Goal: Entertainment & Leisure: Consume media (video, audio)

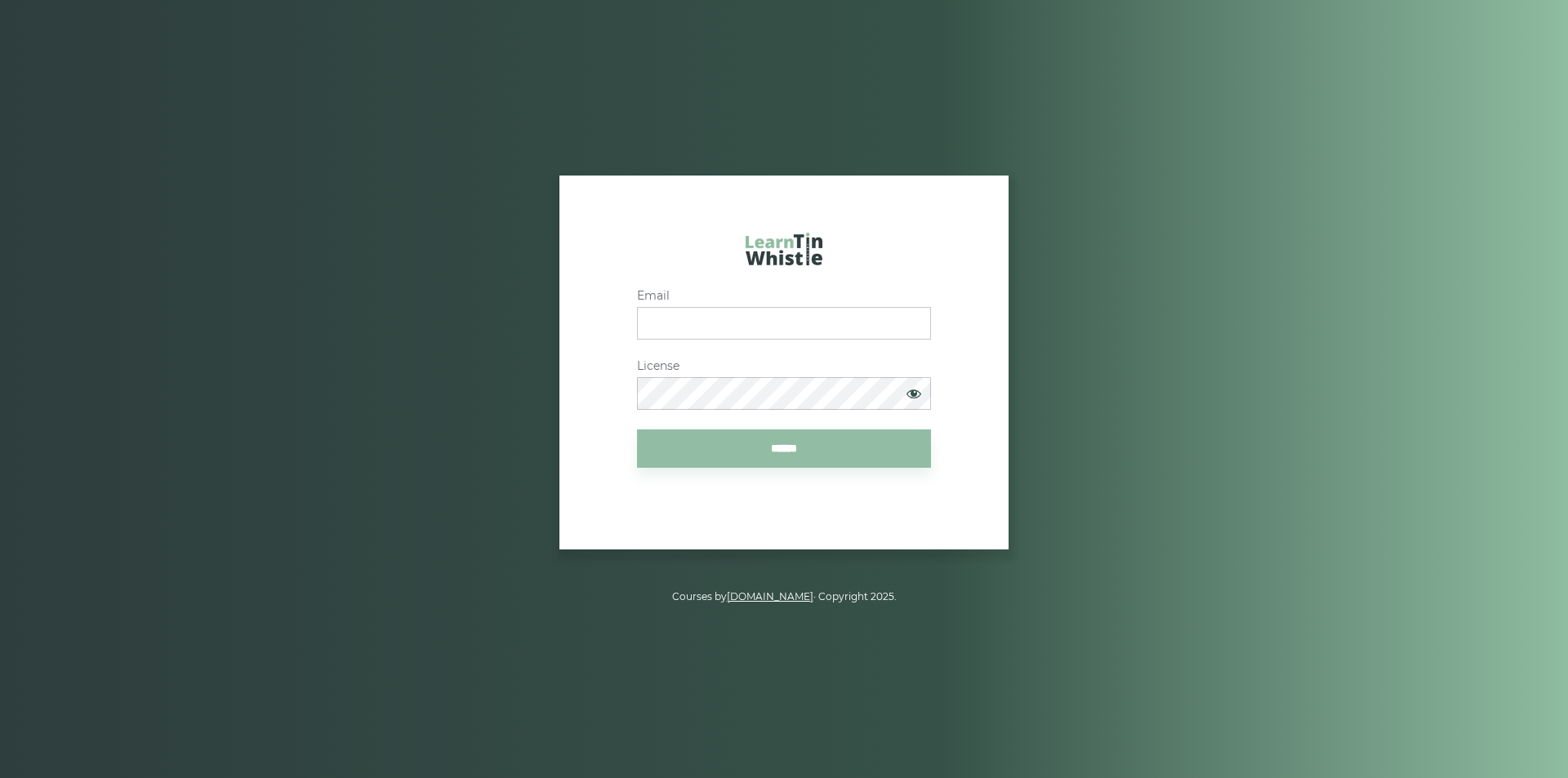
click at [712, 323] on input "Email" at bounding box center [784, 323] width 294 height 33
paste input "**********"
type input "**********"
click at [948, 517] on article "**********" at bounding box center [784, 363] width 521 height 374
click at [811, 447] on input "******" at bounding box center [784, 448] width 294 height 38
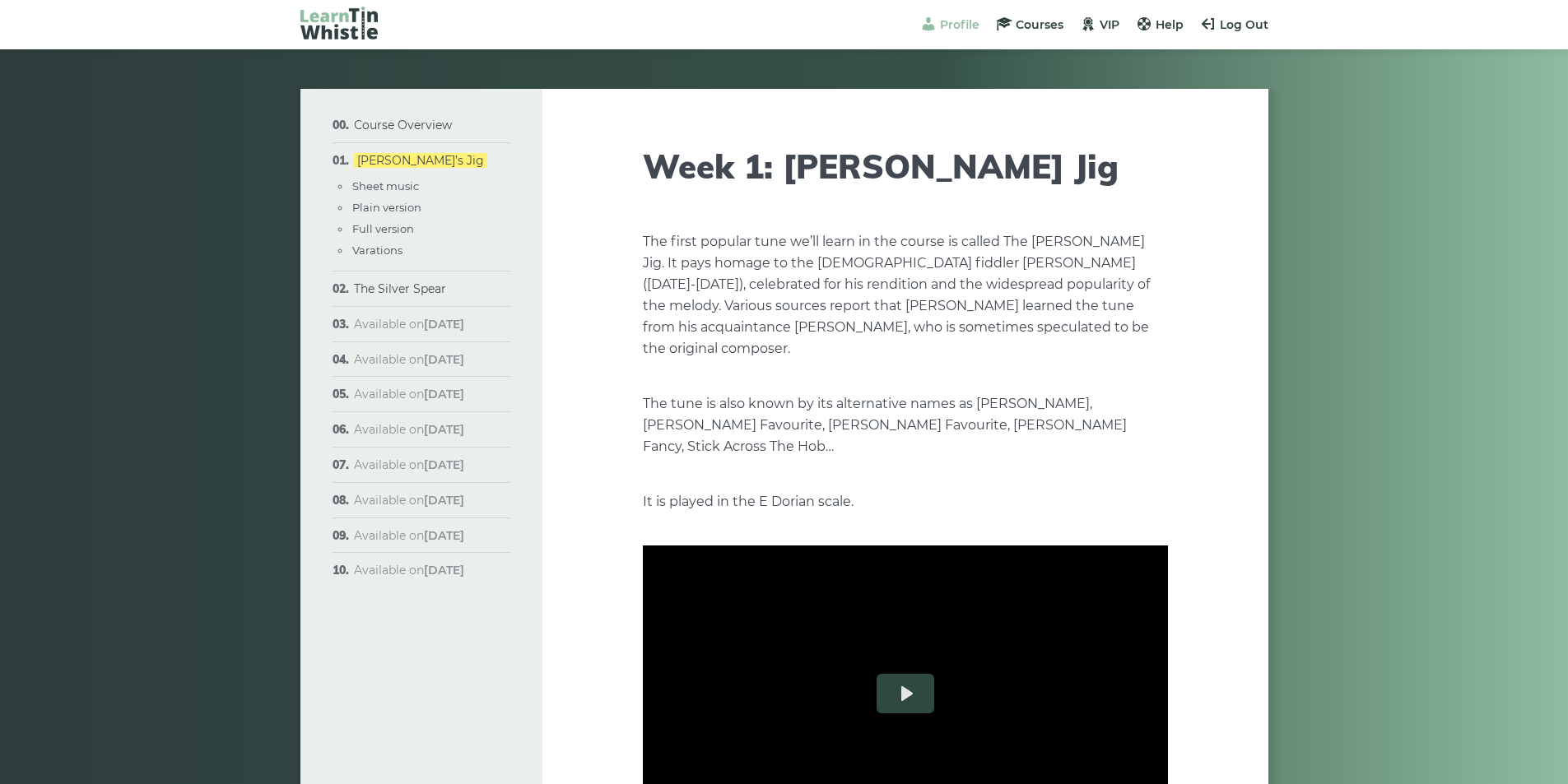
click at [960, 28] on span "Profile" at bounding box center [959, 25] width 39 height 15
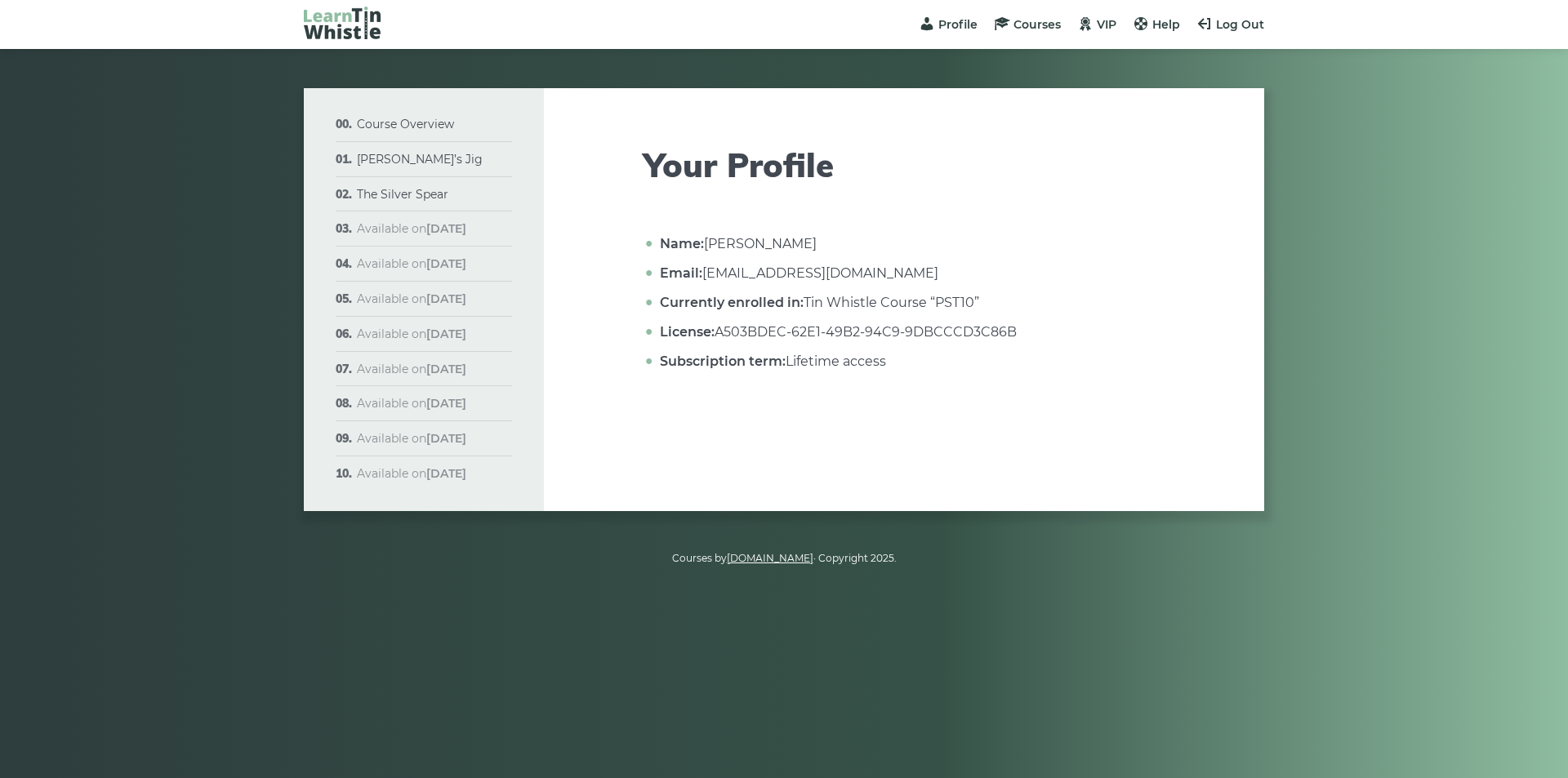
drag, startPoint x: 663, startPoint y: 241, endPoint x: 995, endPoint y: 401, distance: 368.5
click at [980, 388] on article "Your Profile Name: David Maffitt Email: davidmaffitt@gmail.com Currently enroll…" at bounding box center [904, 300] width 521 height 423
click at [1002, 408] on article "Your Profile Name: David Maffitt Email: davidmaffitt@gmail.com Currently enroll…" at bounding box center [904, 300] width 521 height 423
drag, startPoint x: 661, startPoint y: 358, endPoint x: 912, endPoint y: 357, distance: 251.0
click at [910, 357] on li "Subscription term: Lifetime access" at bounding box center [910, 361] width 508 height 21
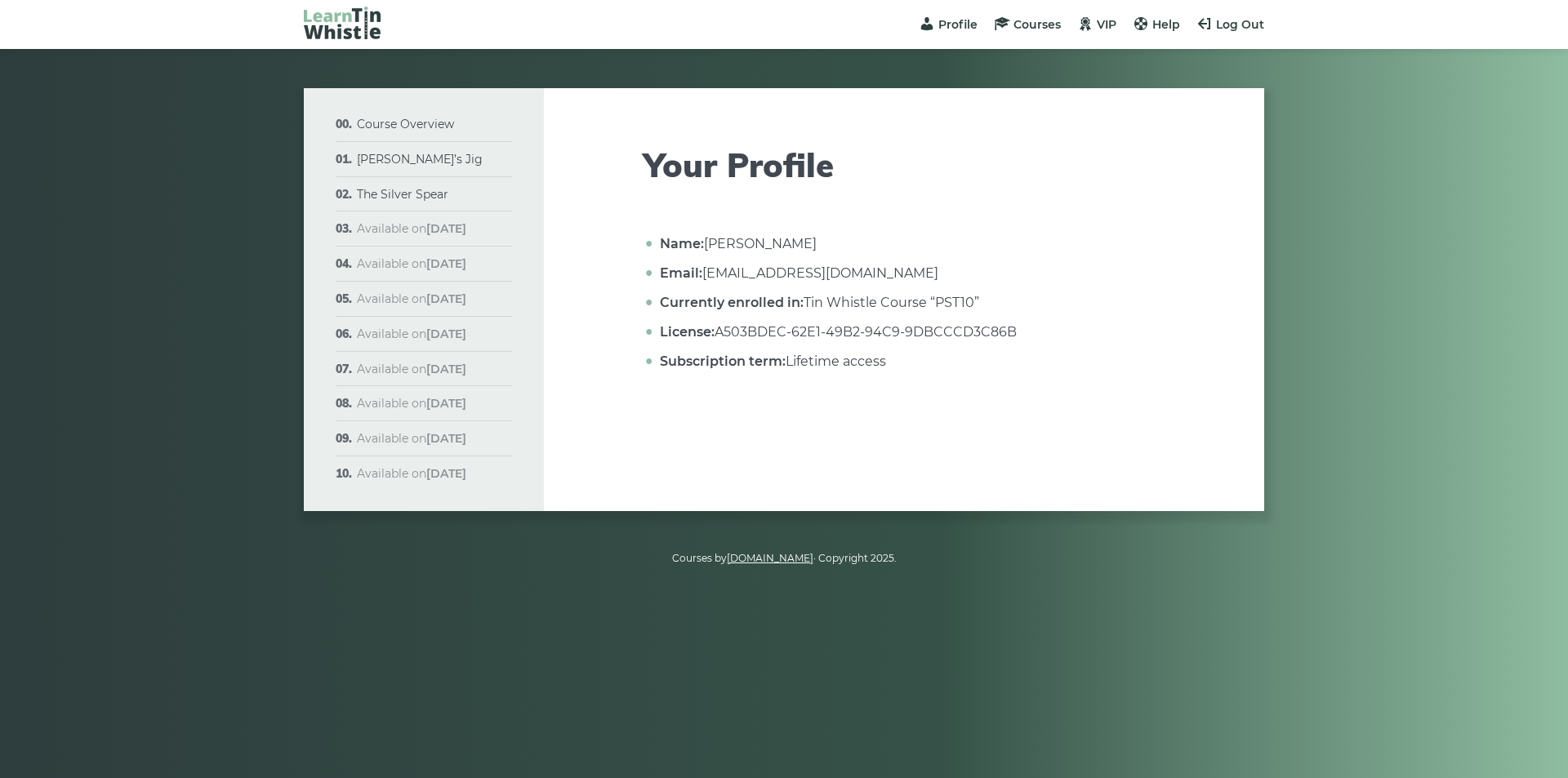
click at [939, 393] on article "Your Profile Name: David Maffitt Email: davidmaffitt@gmail.com Currently enroll…" at bounding box center [904, 300] width 521 height 423
drag, startPoint x: 720, startPoint y: 333, endPoint x: 1052, endPoint y: 347, distance: 332.3
click at [1034, 332] on li "License: A503BDEC-62E1-49B2-94C9-9DBCCCD3C86B" at bounding box center [910, 332] width 508 height 21
click at [1062, 374] on div "Name: David Maffitt Email: davidmaffitt@gmail.com Currently enrolled in: Tin Wh…" at bounding box center [904, 306] width 521 height 147
drag, startPoint x: 789, startPoint y: 362, endPoint x: 964, endPoint y: 369, distance: 175.1
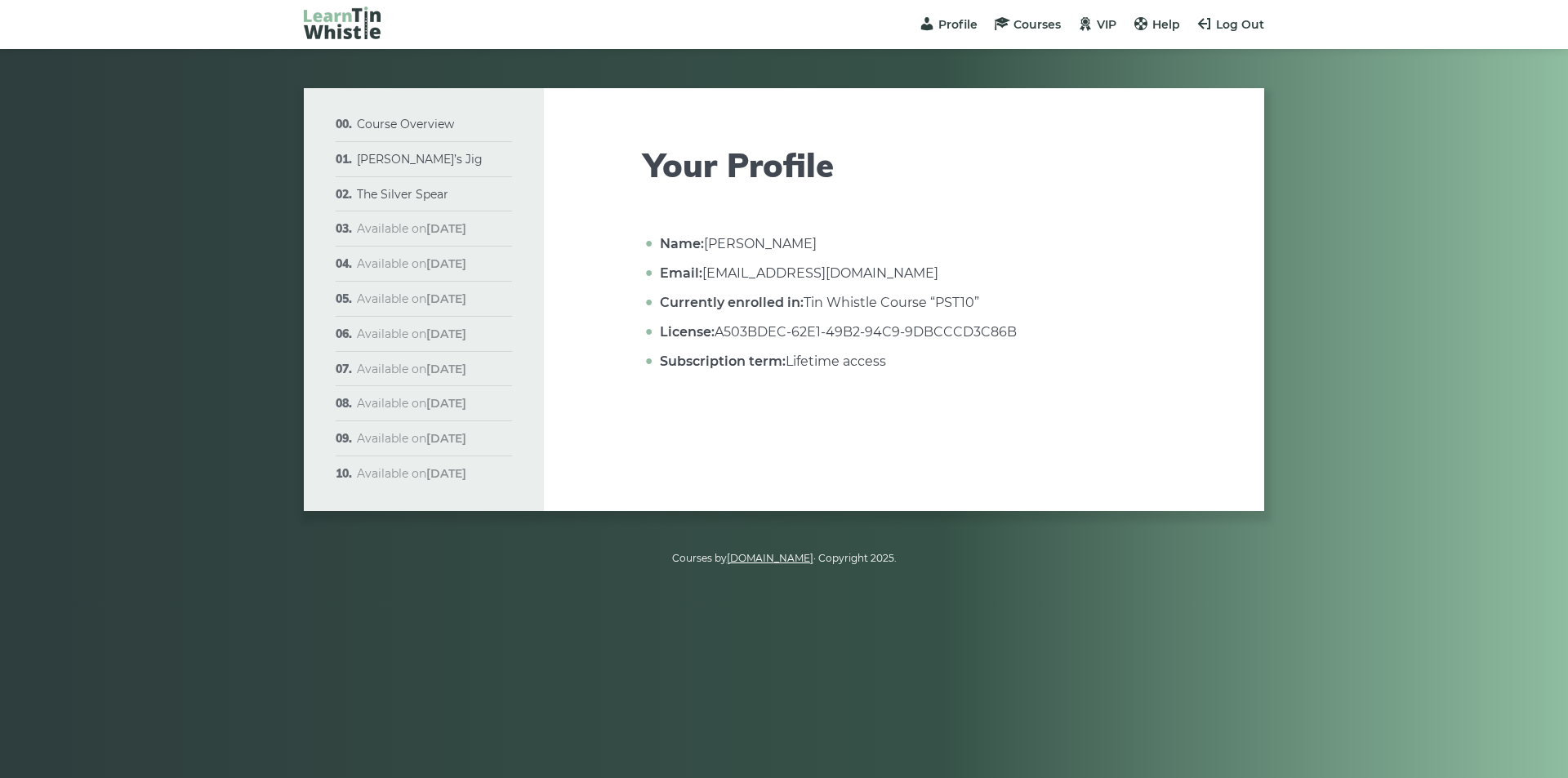
click at [964, 369] on li "Subscription term: Lifetime access" at bounding box center [910, 361] width 508 height 21
click at [913, 410] on article "Your Profile Name: David Maffitt Email: davidmaffitt@gmail.com Currently enroll…" at bounding box center [904, 300] width 521 height 423
click at [1034, 24] on span "Courses" at bounding box center [1037, 25] width 47 height 15
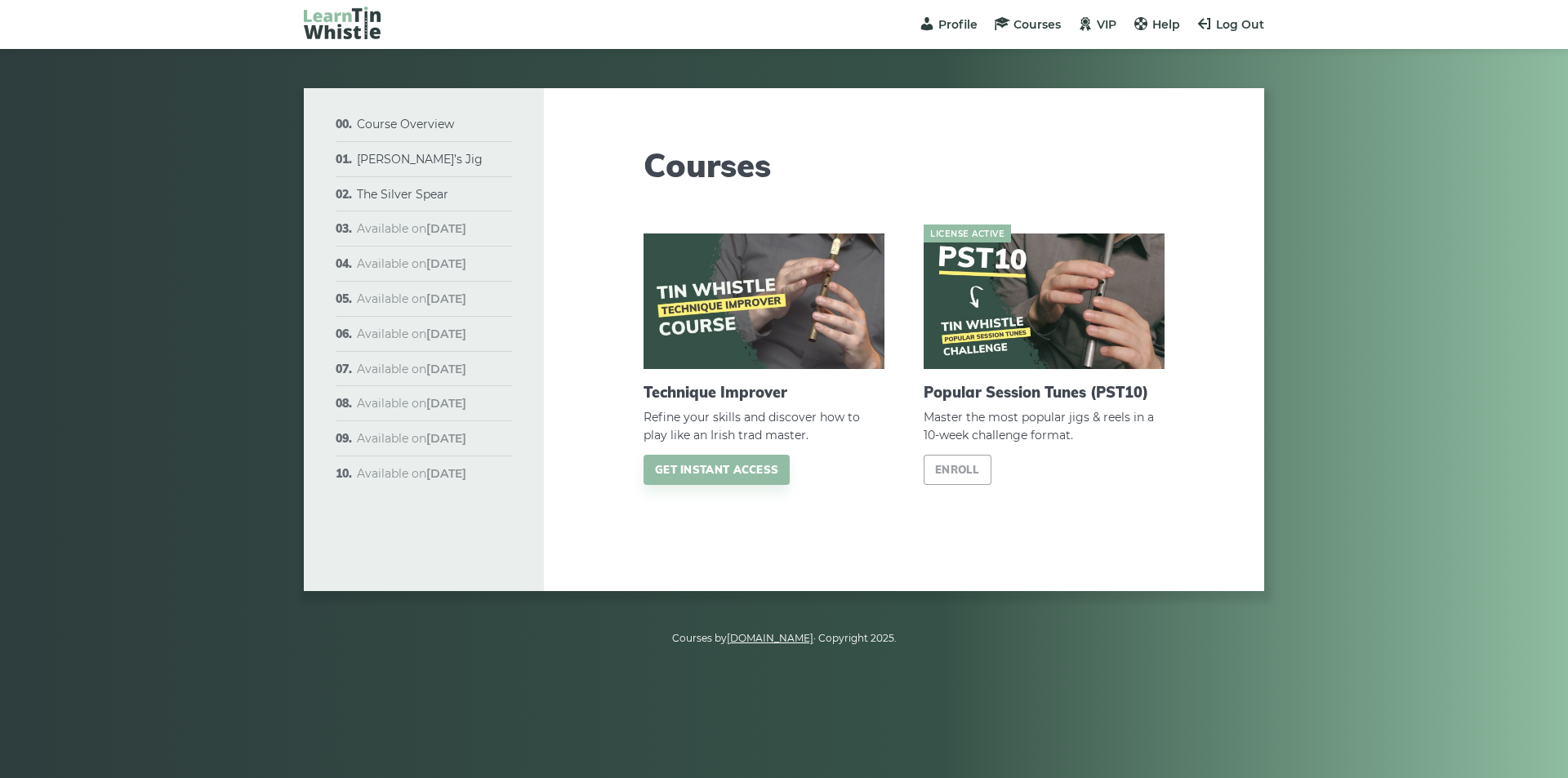
click at [948, 537] on article "Courses Technique Improver Refine your skills and discover how to play like an …" at bounding box center [904, 340] width 521 height 503
click at [974, 527] on div "License active Popular Session Tunes (PST10) Master the most popular jigs & ree…" at bounding box center [1043, 384] width 280 height 301
click at [857, 536] on article "Courses Technique Improver Refine your skills and discover how to play like an …" at bounding box center [904, 340] width 521 height 503
click at [1023, 27] on span "Courses" at bounding box center [1037, 25] width 47 height 15
click at [1092, 24] on span at bounding box center [1085, 24] width 16 height 16
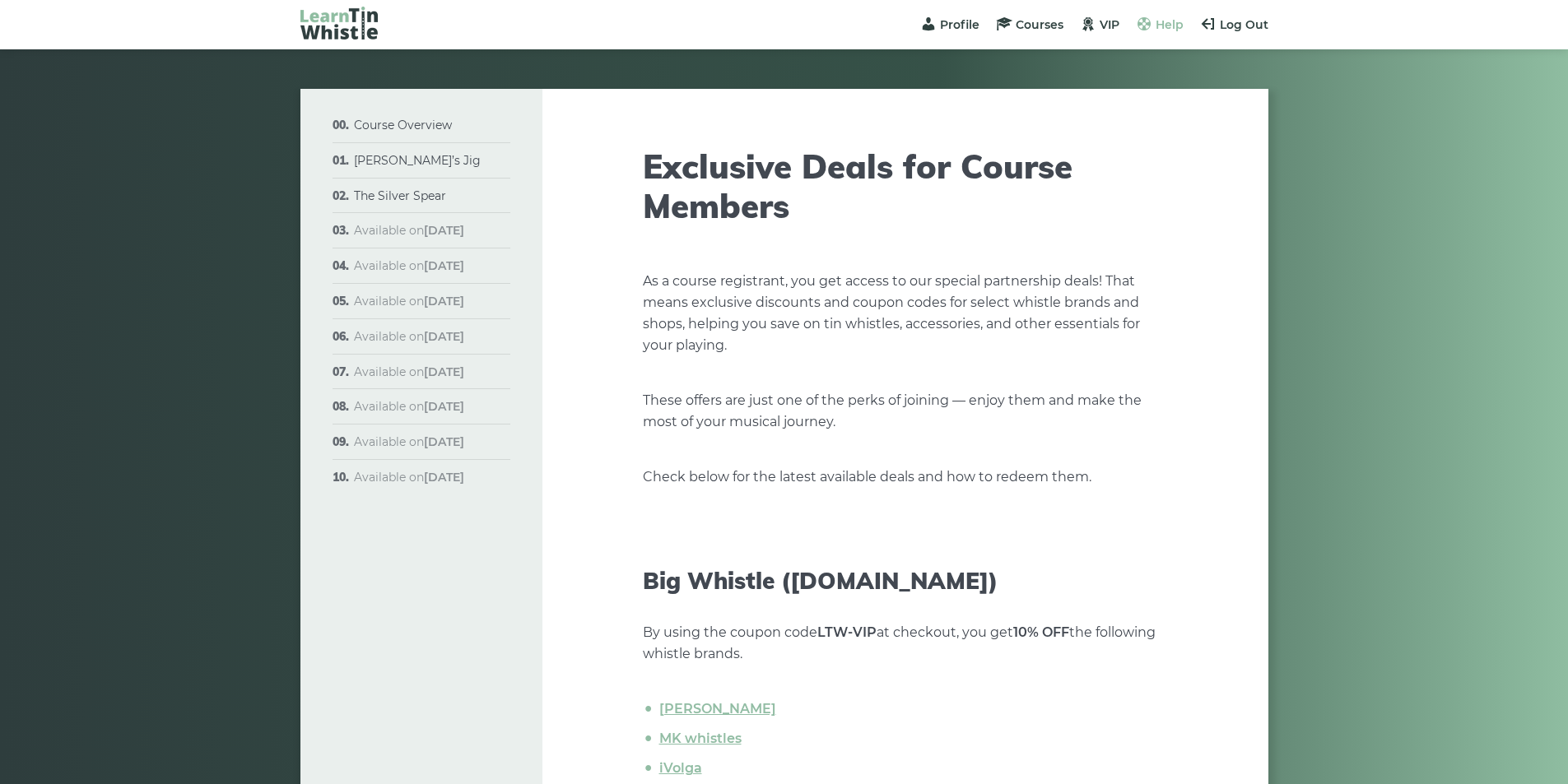
click at [1157, 27] on span "Help" at bounding box center [1169, 25] width 28 height 15
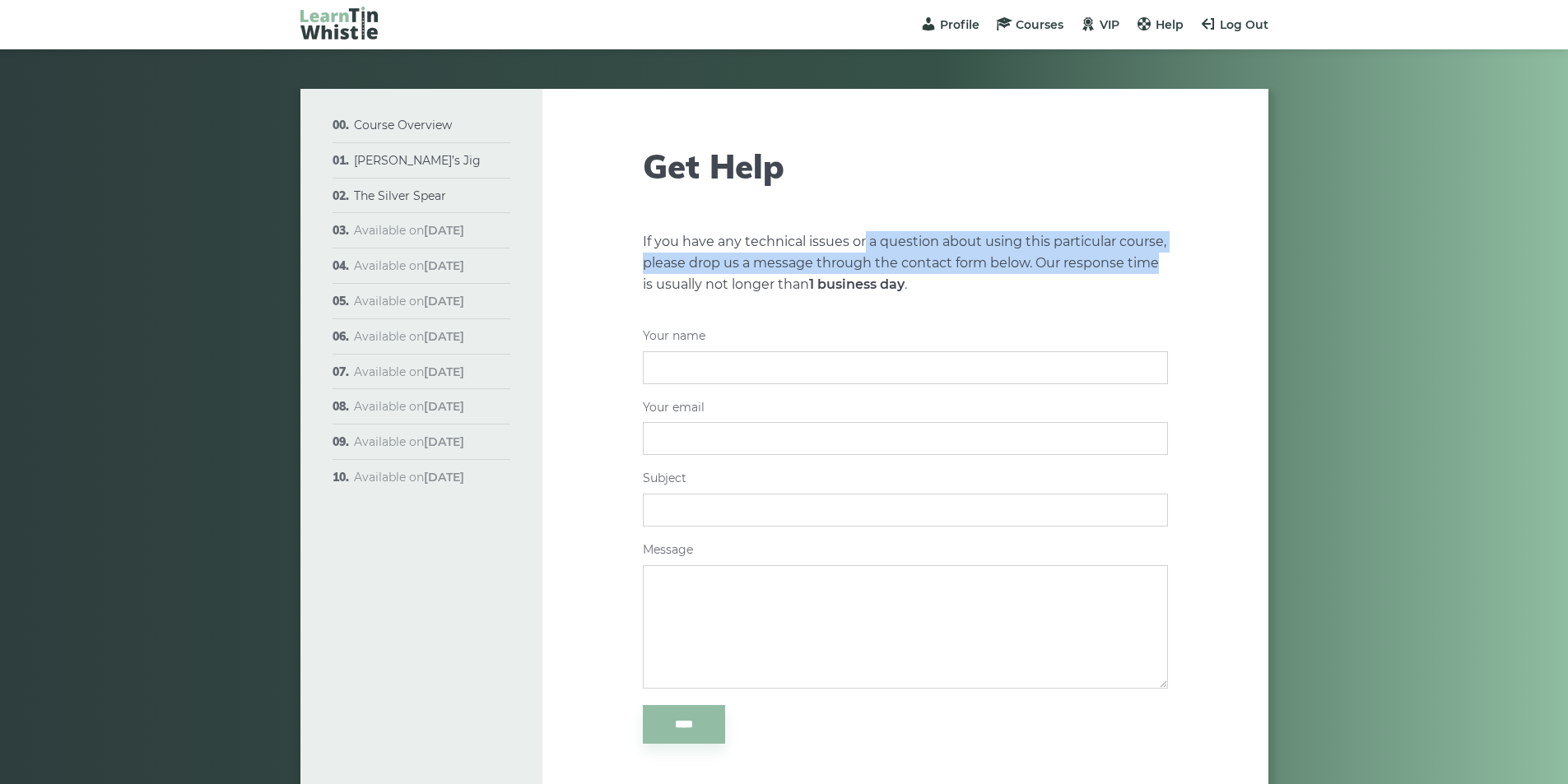
drag, startPoint x: 863, startPoint y: 242, endPoint x: 1184, endPoint y: 254, distance: 321.2
click at [1184, 254] on div "Get Help If you have any technical issues or a question about using this partic…" at bounding box center [906, 476] width 726 height 776
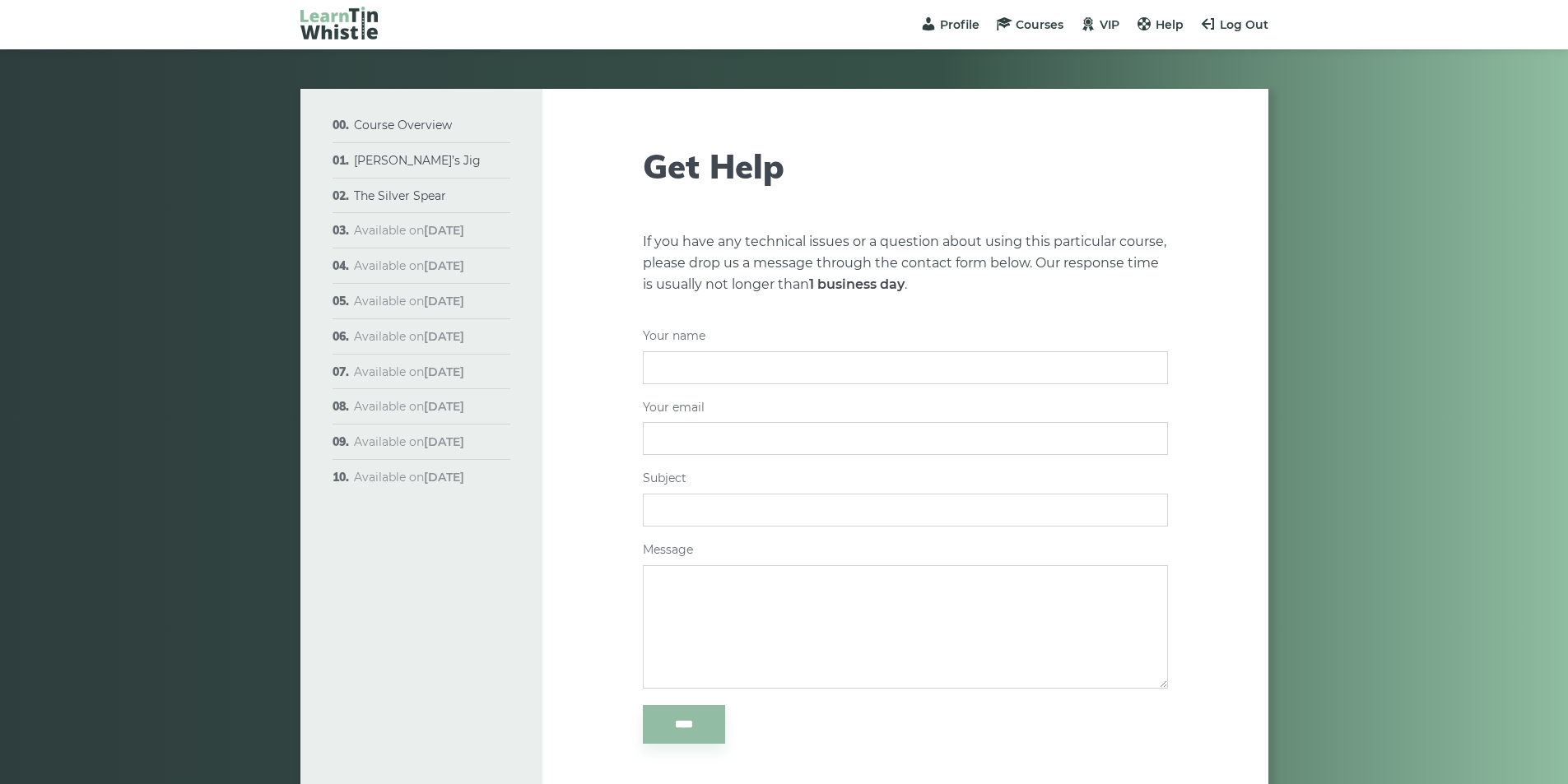
click at [1121, 297] on div "If you have any technical issues or a question about using this particular cour…" at bounding box center [906, 519] width 525 height 576
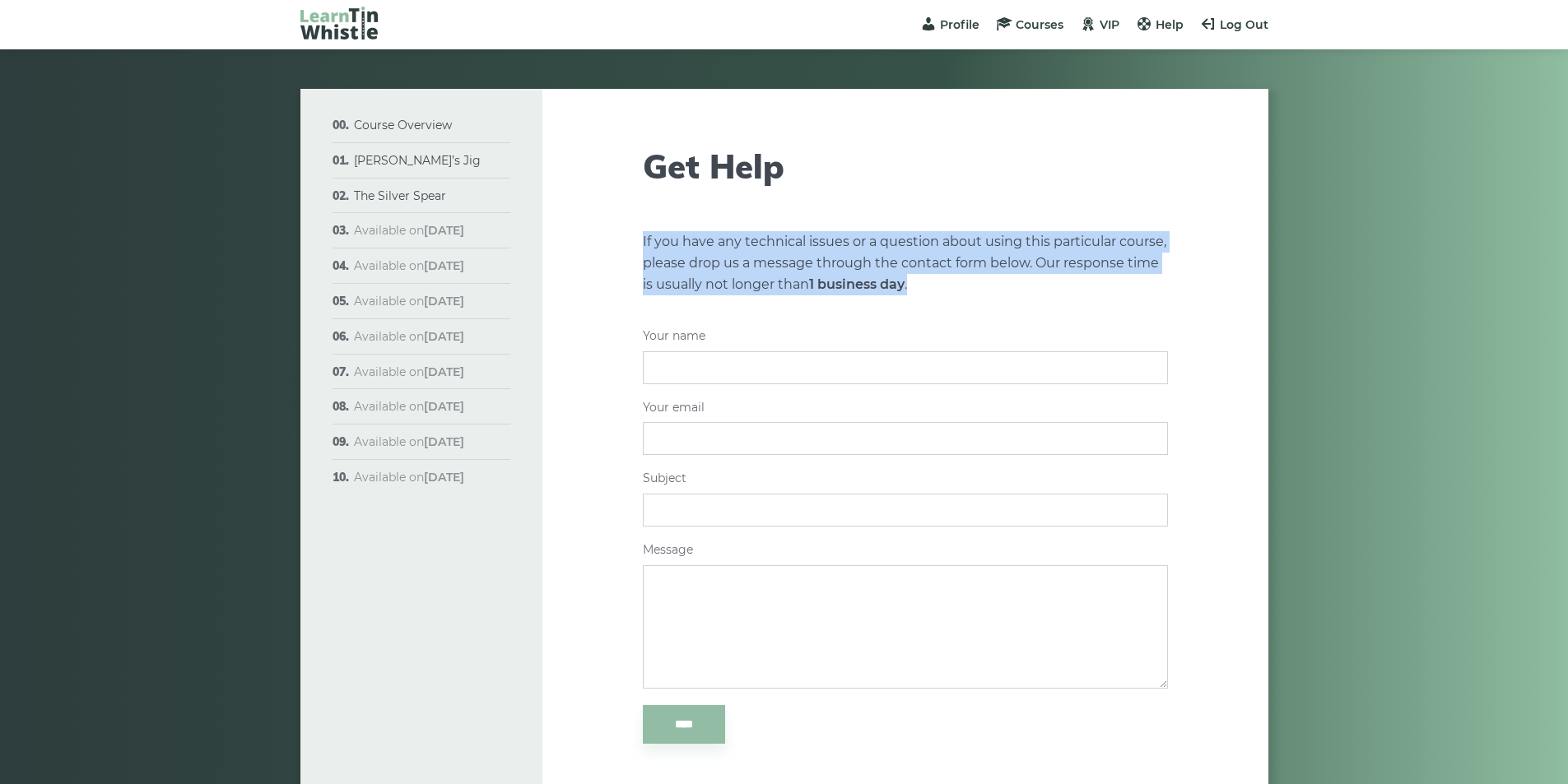
drag, startPoint x: 989, startPoint y: 285, endPoint x: 563, endPoint y: 236, distance: 428.8
click at [563, 236] on div "Get Help If you have any technical issues or a question about using this partic…" at bounding box center [906, 476] width 726 height 776
click at [633, 265] on div "Get Help If you have any technical issues or a question about using this partic…" at bounding box center [906, 476] width 726 height 776
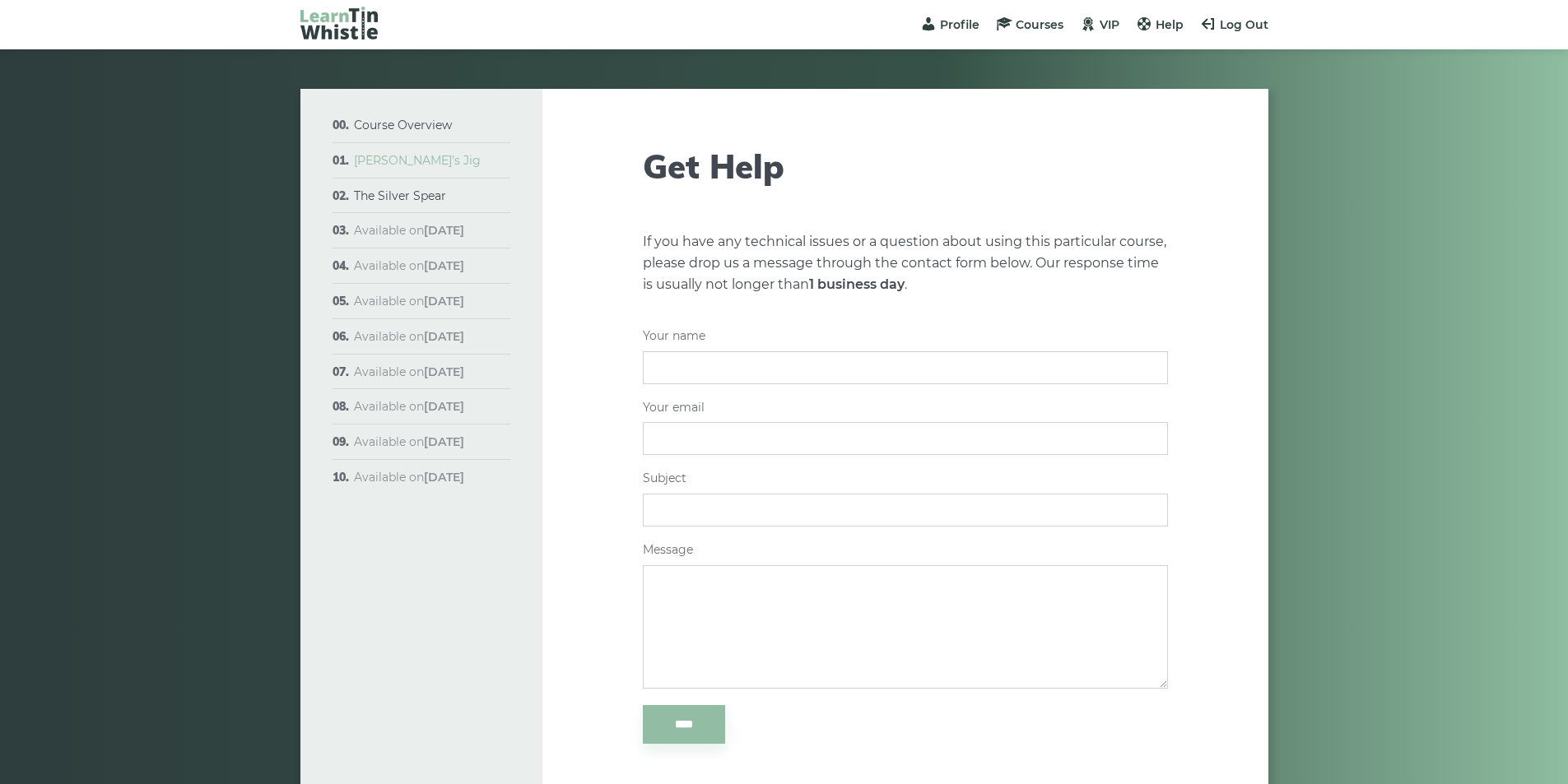
click at [401, 158] on link "[PERSON_NAME]’s Jig" at bounding box center [417, 161] width 127 height 15
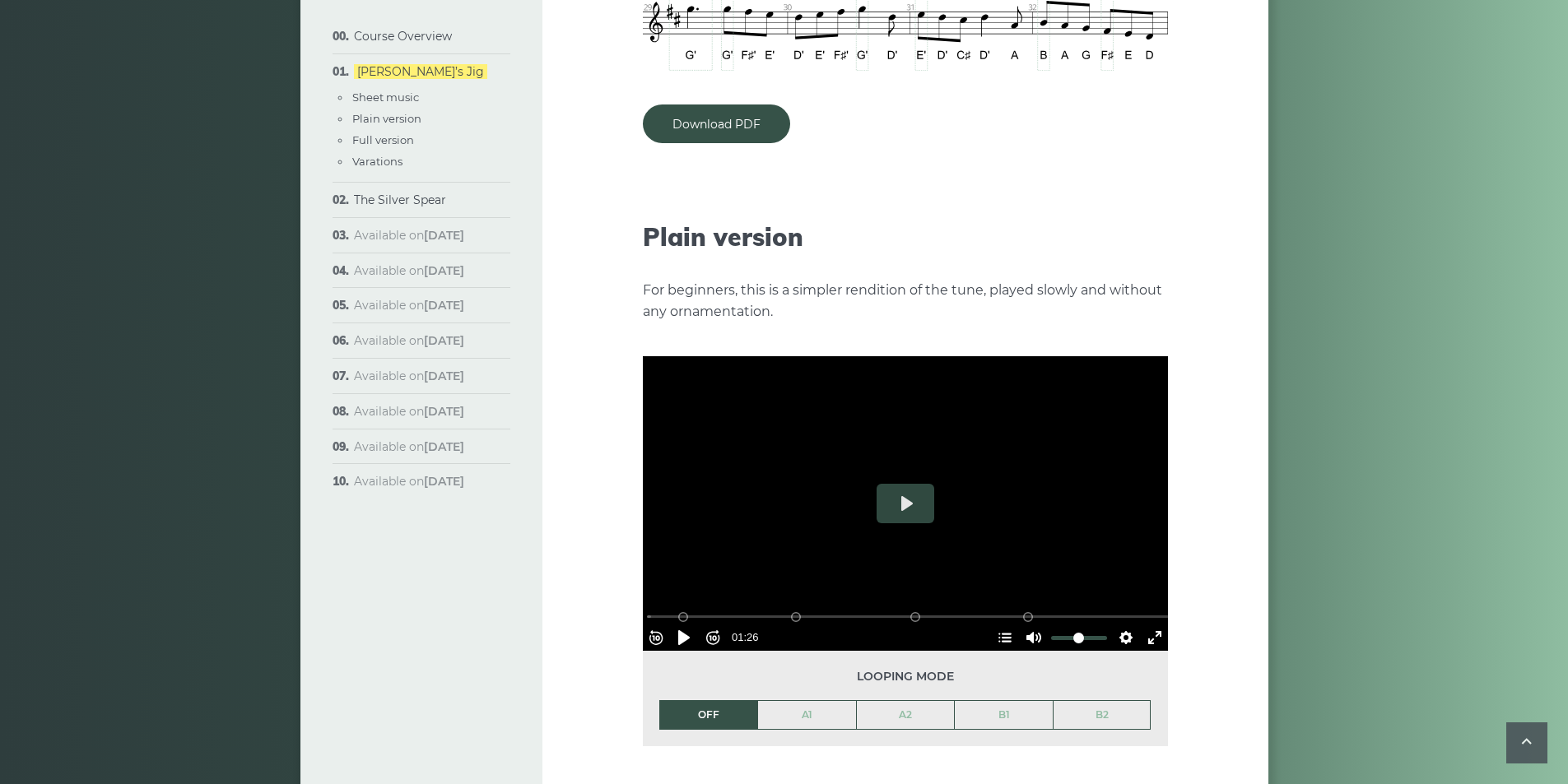
scroll to position [1754, 0]
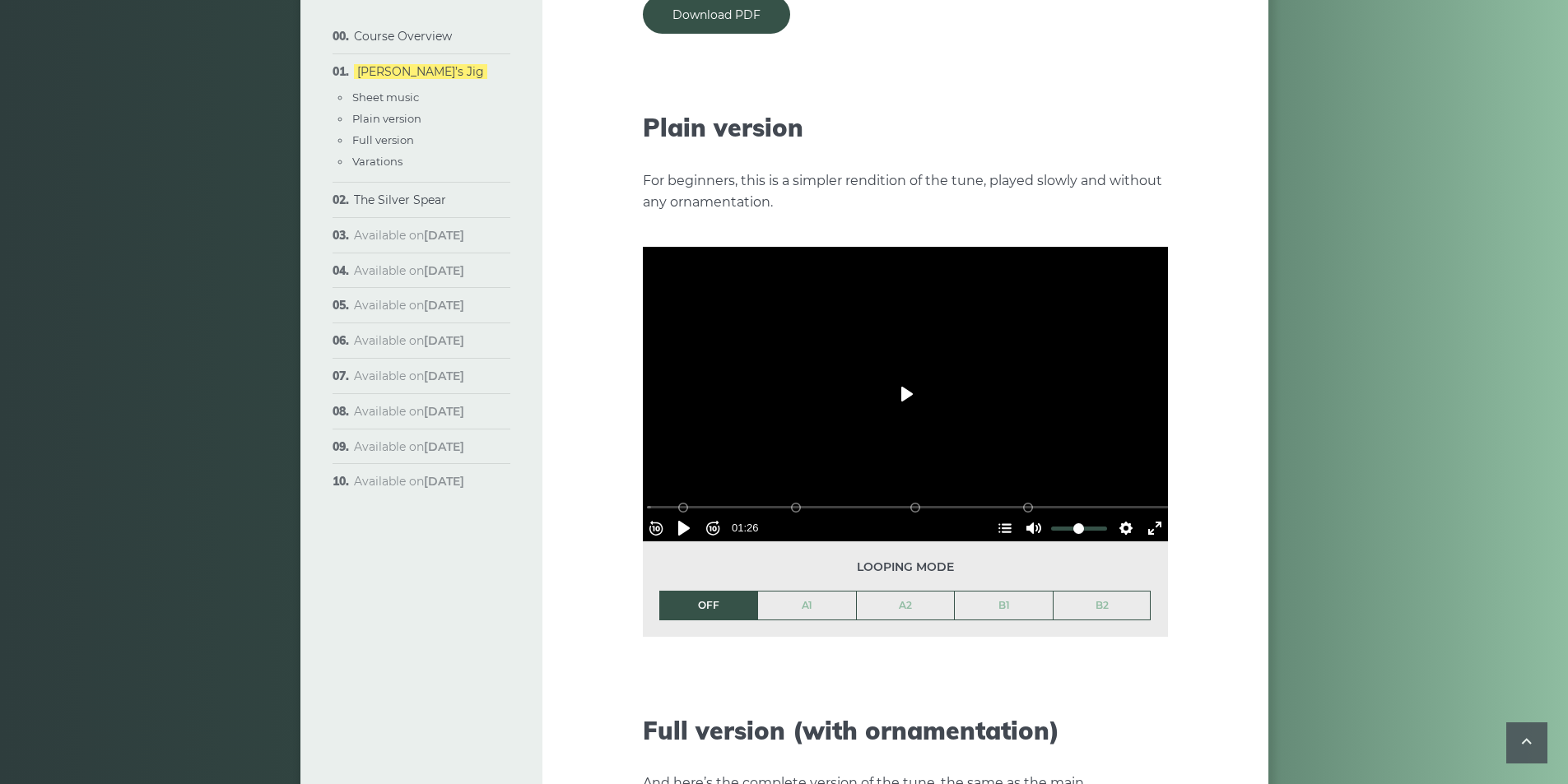
click at [921, 376] on button "Play" at bounding box center [905, 394] width 58 height 39
click at [1121, 515] on button "Settings" at bounding box center [1126, 528] width 27 height 27
click at [1100, 479] on span "Speed Normal" at bounding box center [1072, 488] width 82 height 18
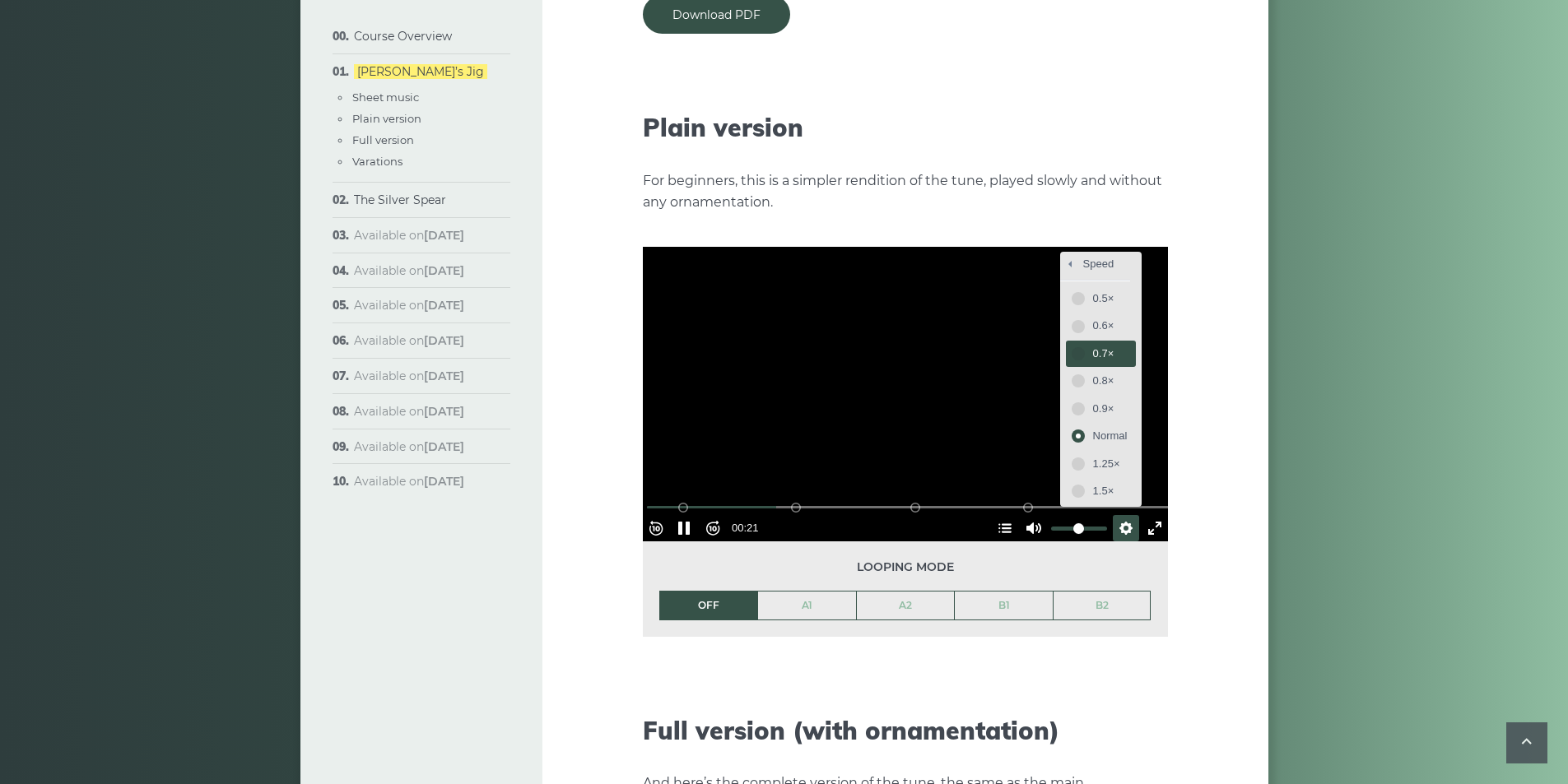
click at [1093, 344] on span "0.7×" at bounding box center [1111, 353] width 35 height 18
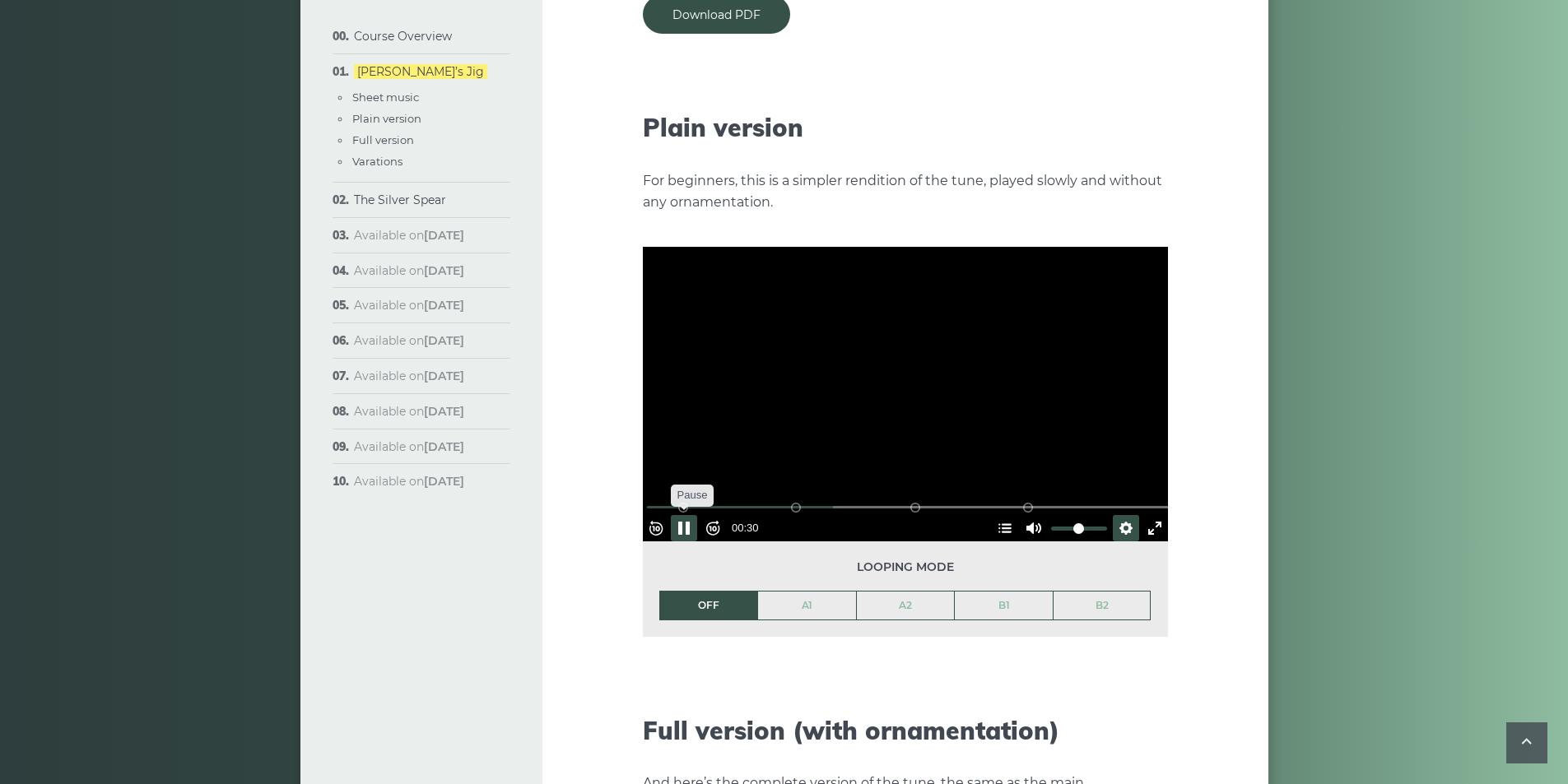
click at [693, 515] on button "Pause Play" at bounding box center [683, 528] width 27 height 27
type input "*****"
